Goal: Task Accomplishment & Management: Use online tool/utility

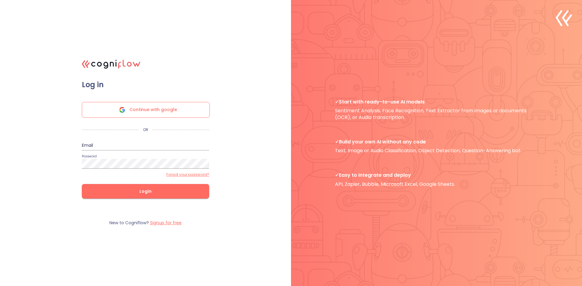
click at [178, 109] on div "Continue with google" at bounding box center [146, 110] width 128 height 16
click at [169, 118] on form "Log in Continue with google OR Email Password Forgot your password? Login" at bounding box center [146, 145] width 152 height 131
click at [173, 107] on span "Continue with google" at bounding box center [153, 109] width 48 height 15
click at [181, 111] on div "Continue with google" at bounding box center [146, 110] width 128 height 16
click at [194, 109] on div "Continue with google" at bounding box center [146, 110] width 128 height 16
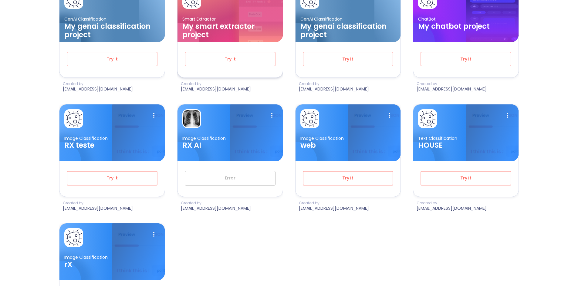
scroll to position [273, 0]
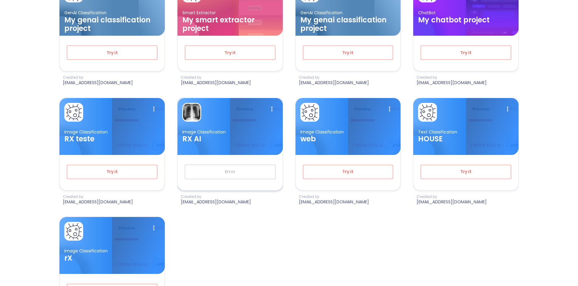
click at [244, 134] on p "Image Classification" at bounding box center [229, 132] width 95 height 6
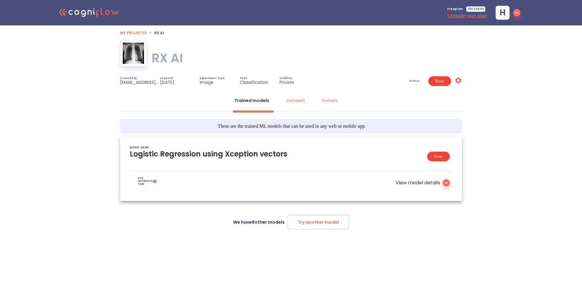
type textarea "[[DATE] 19:45:25]- There are no enough examples in one of the classes (1) to sp…"
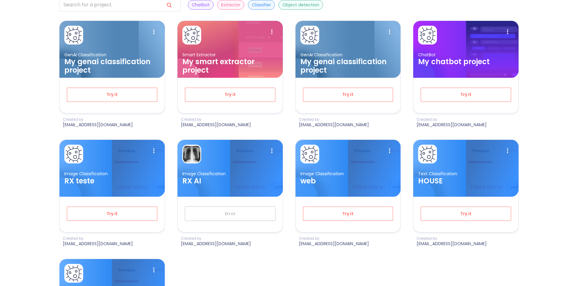
scroll to position [382, 0]
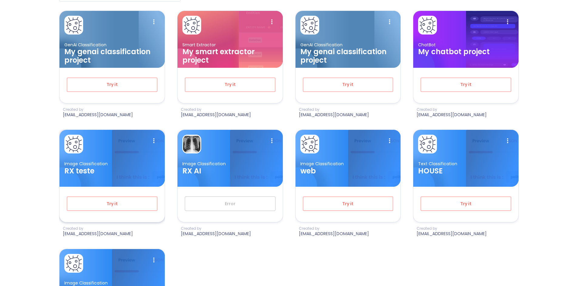
click at [106, 164] on p "Image Classification" at bounding box center [111, 164] width 95 height 6
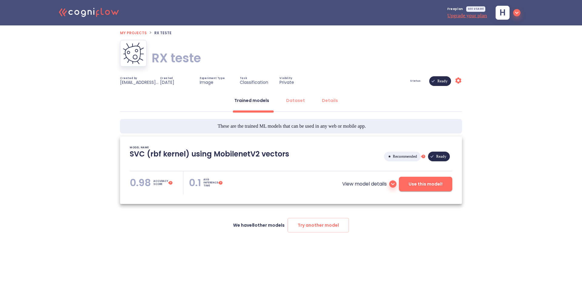
type textarea "[[DATE] 19:25:06]- Starting with download required files from shared storage [[…"
click at [412, 184] on span "Use this model!" at bounding box center [426, 185] width 34 height 8
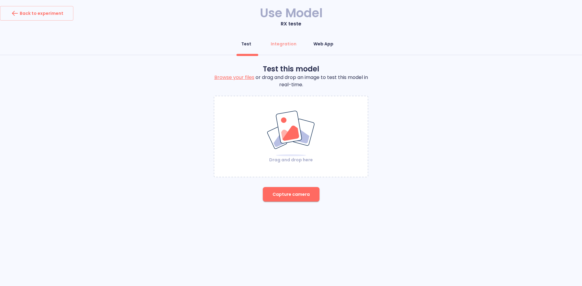
click at [334, 43] on button "Web App" at bounding box center [323, 44] width 27 height 15
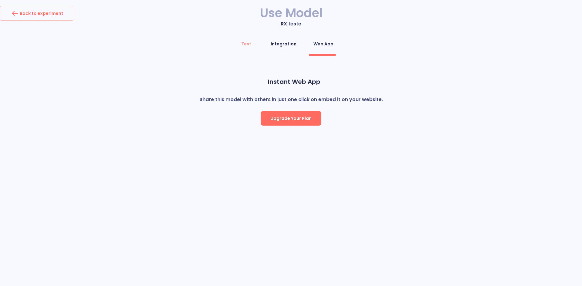
click at [296, 45] on div "Integration" at bounding box center [284, 44] width 26 height 6
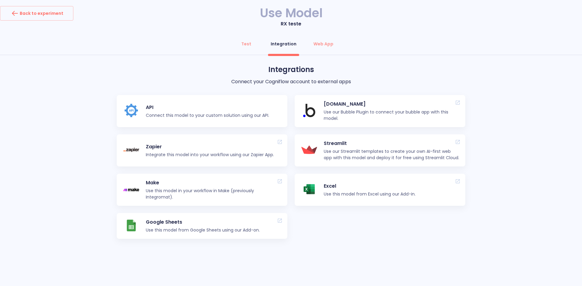
click at [242, 108] on p "API" at bounding box center [207, 107] width 123 height 7
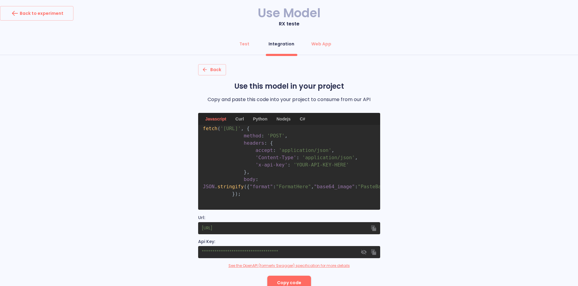
scroll to position [17, 0]
click at [290, 277] on button "Copy code" at bounding box center [289, 283] width 44 height 15
